Goal: Task Accomplishment & Management: Manage account settings

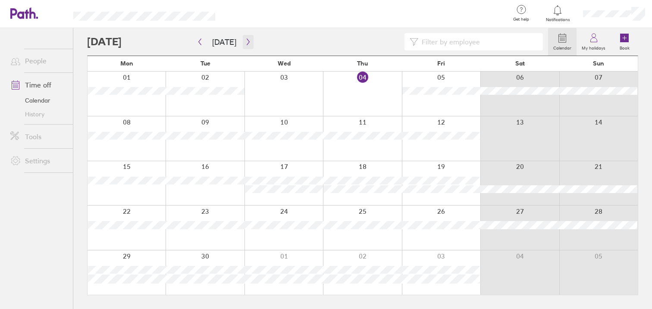
click at [247, 44] on icon "button" at bounding box center [248, 42] width 3 height 6
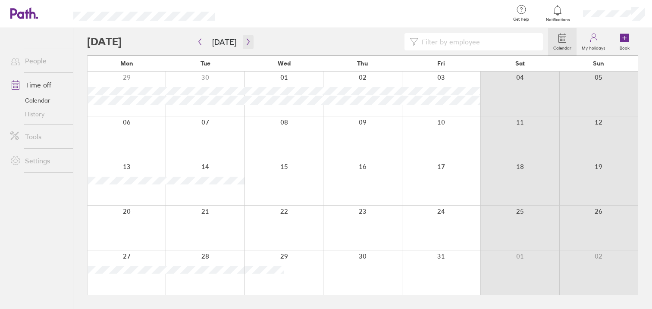
click at [246, 42] on icon "button" at bounding box center [248, 41] width 6 height 7
click at [202, 43] on icon "button" at bounding box center [200, 41] width 6 height 7
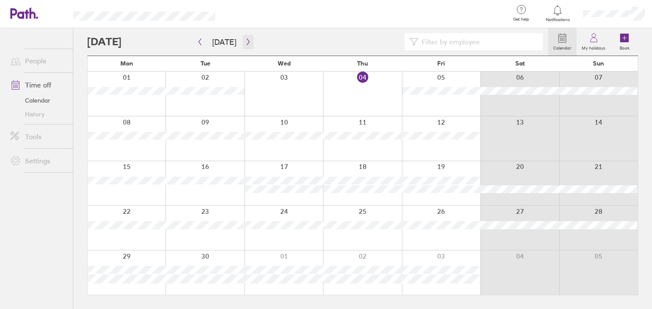
click at [245, 41] on icon "button" at bounding box center [248, 41] width 6 height 7
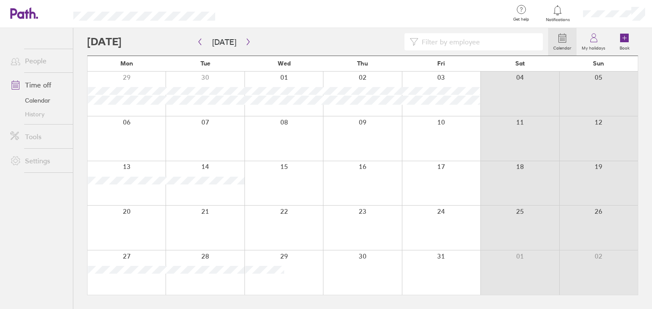
click at [276, 46] on div at bounding box center [317, 41] width 461 height 17
click at [245, 45] on button "button" at bounding box center [248, 42] width 11 height 14
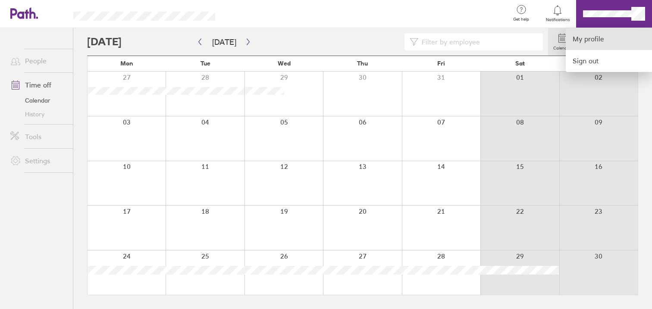
click at [592, 33] on link "My profile" at bounding box center [609, 39] width 86 height 22
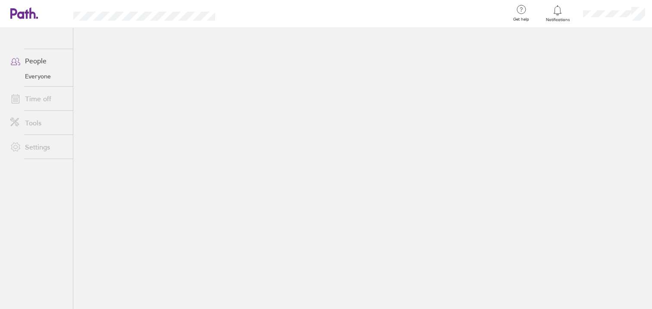
click at [31, 95] on link "Time off" at bounding box center [37, 98] width 69 height 17
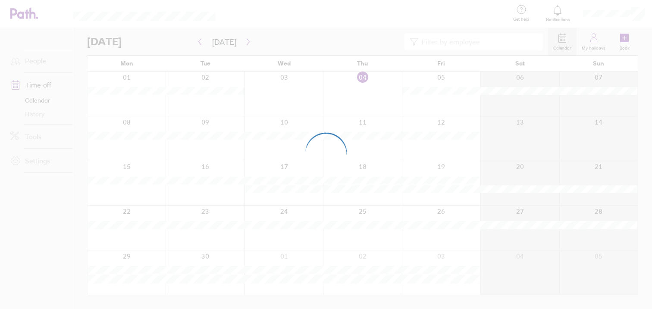
click at [604, 17] on div at bounding box center [326, 154] width 652 height 309
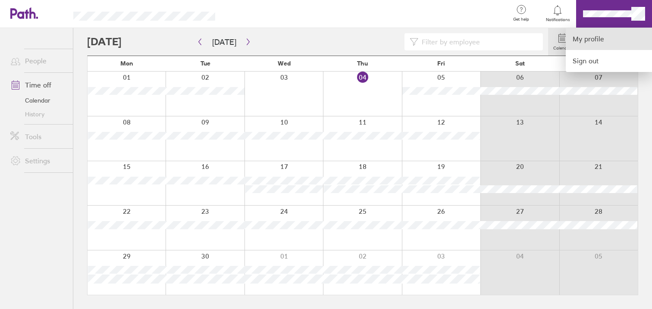
click at [600, 31] on link "My profile" at bounding box center [609, 39] width 86 height 22
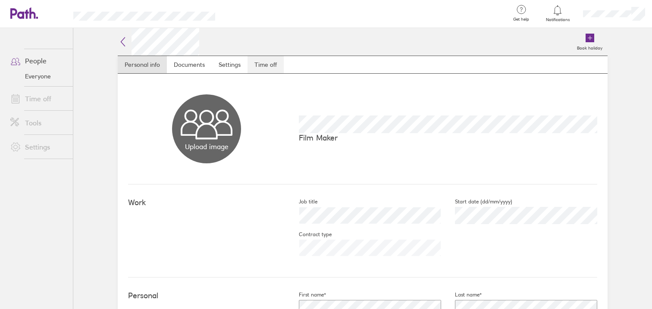
click at [261, 68] on link "Time off" at bounding box center [266, 64] width 36 height 17
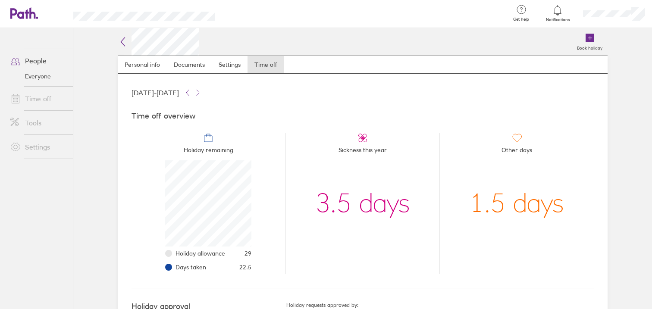
click at [118, 40] on icon at bounding box center [123, 42] width 10 height 10
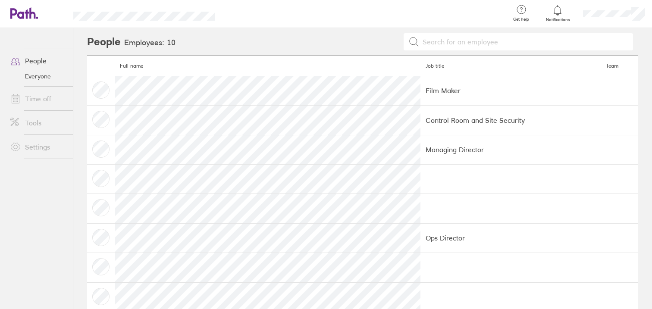
click at [54, 93] on link "Time off" at bounding box center [37, 98] width 69 height 17
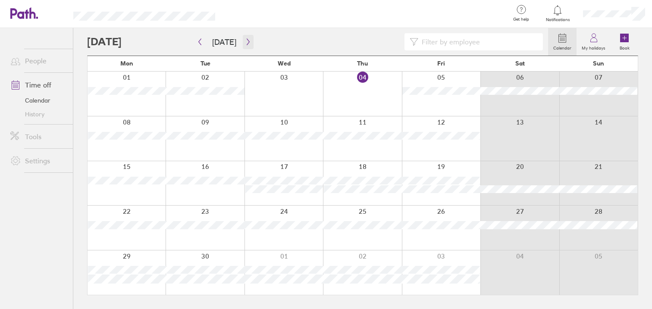
click at [247, 46] on button "button" at bounding box center [248, 42] width 11 height 14
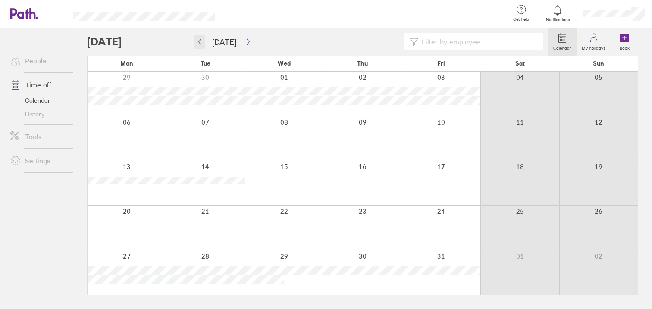
click at [196, 41] on button "button" at bounding box center [200, 42] width 11 height 14
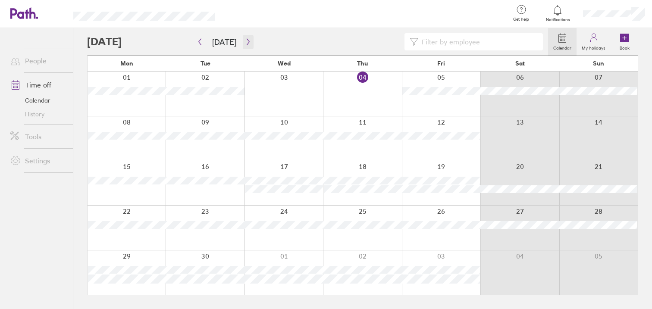
click at [246, 45] on icon "button" at bounding box center [248, 41] width 6 height 7
